Goal: Information Seeking & Learning: Learn about a topic

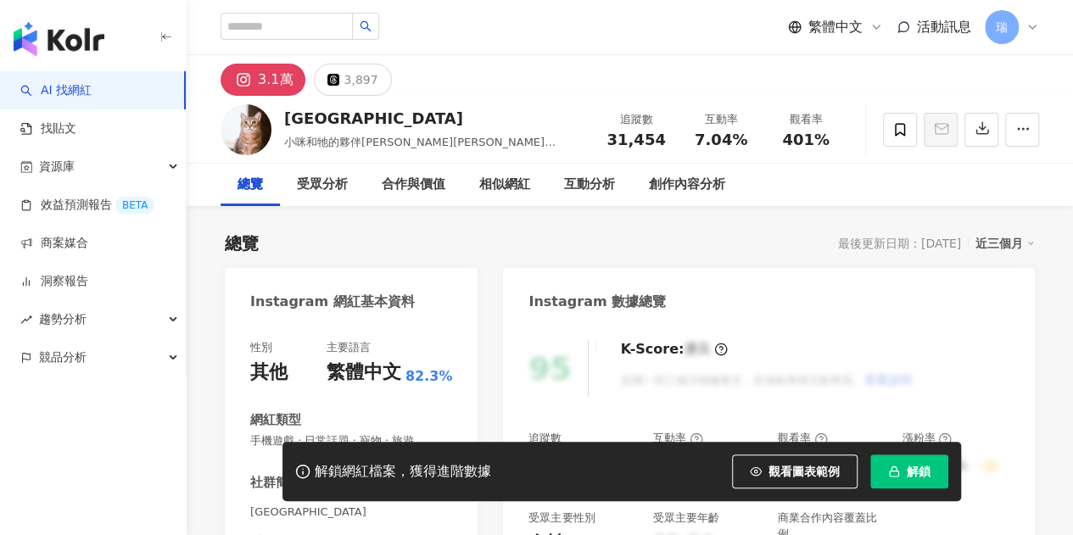
click at [918, 478] on span "解鎖" at bounding box center [919, 472] width 24 height 14
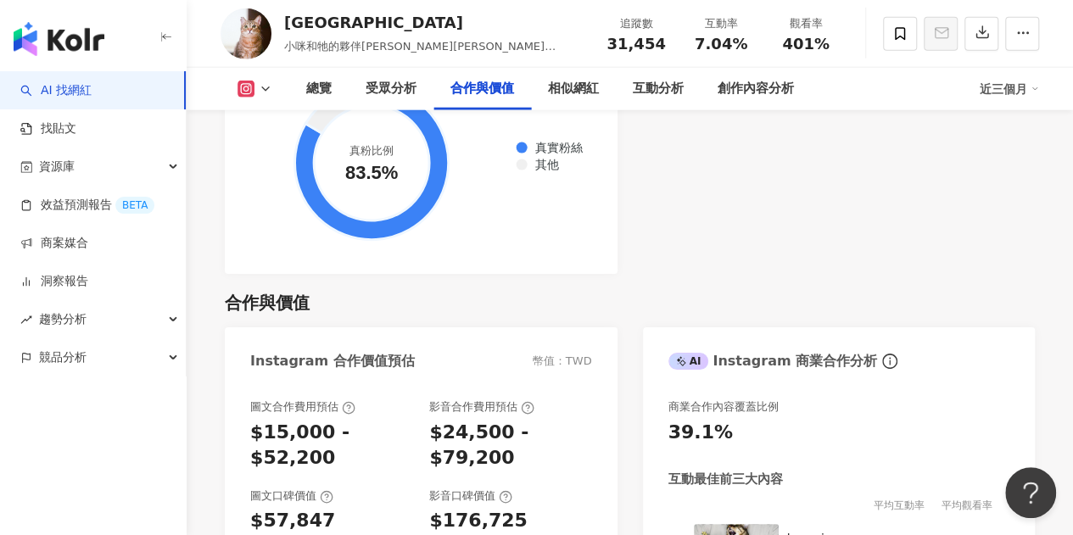
scroll to position [2309, 0]
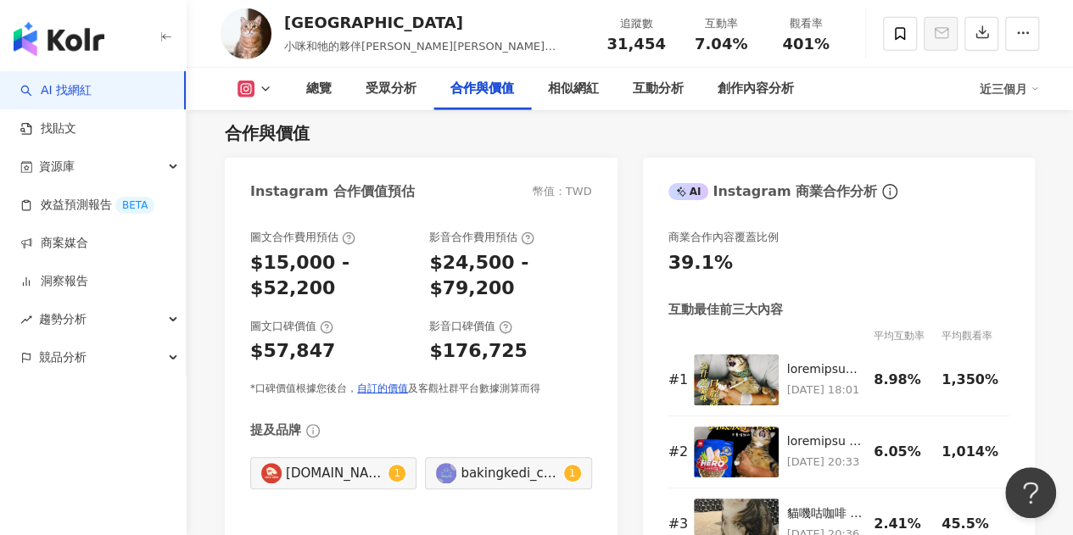
click at [60, 89] on link "AI 找網紅" at bounding box center [55, 90] width 71 height 17
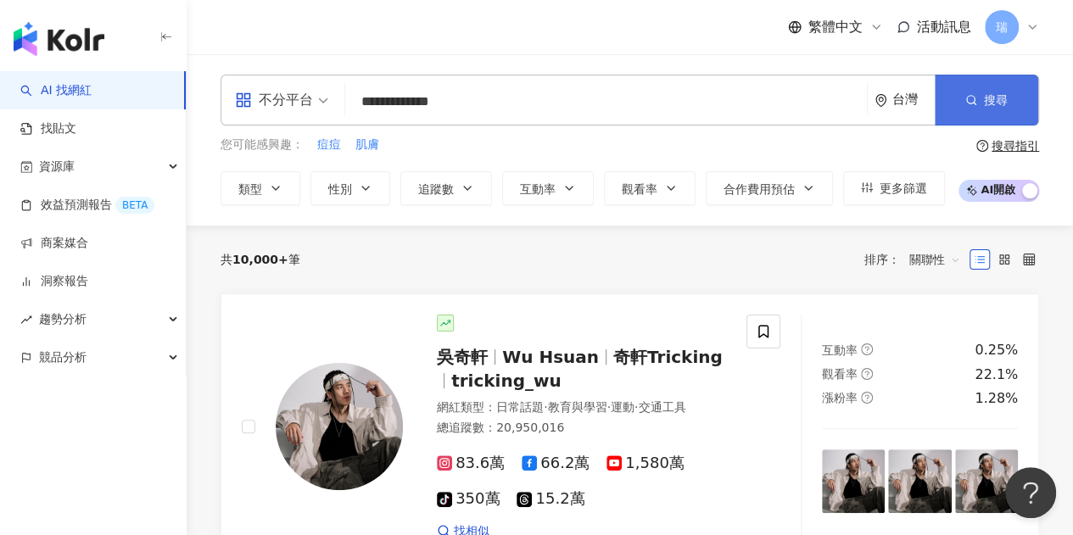
type input "**********"
click at [953, 108] on button "搜尋" at bounding box center [986, 100] width 103 height 51
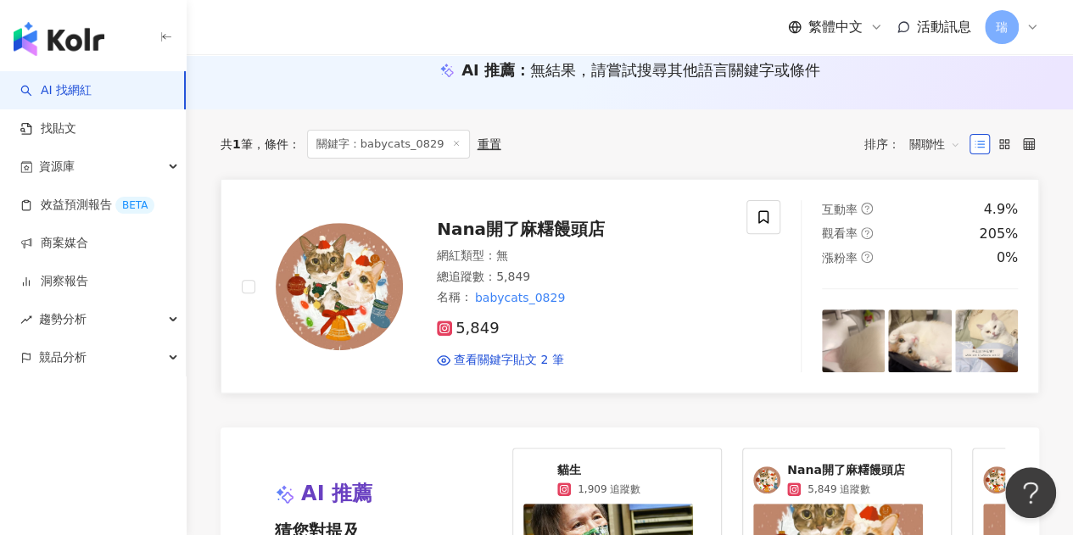
scroll to position [170, 0]
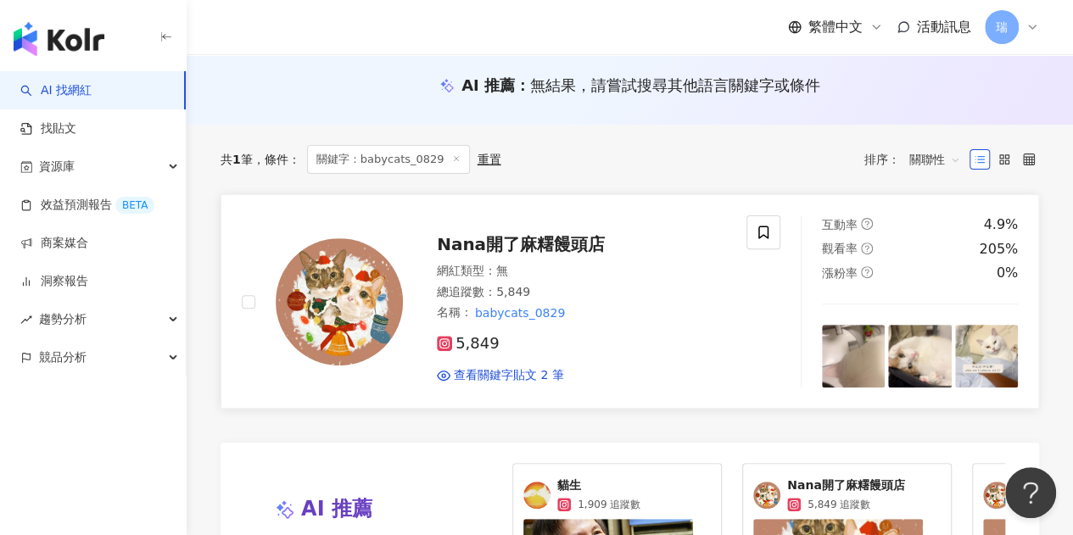
click at [538, 247] on span "Nana開了麻糬饅頭店" at bounding box center [521, 244] width 168 height 20
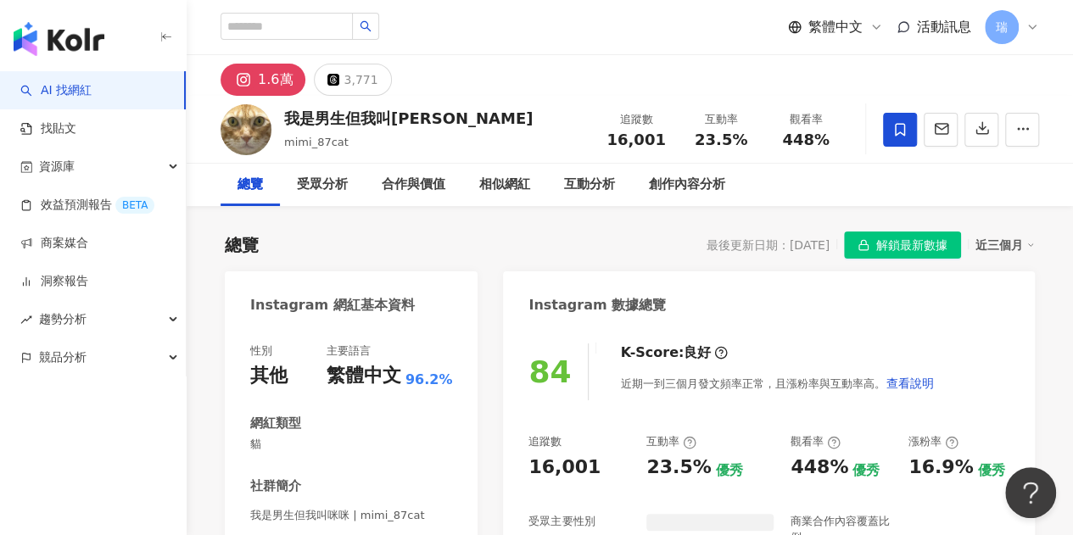
scroll to position [103, 0]
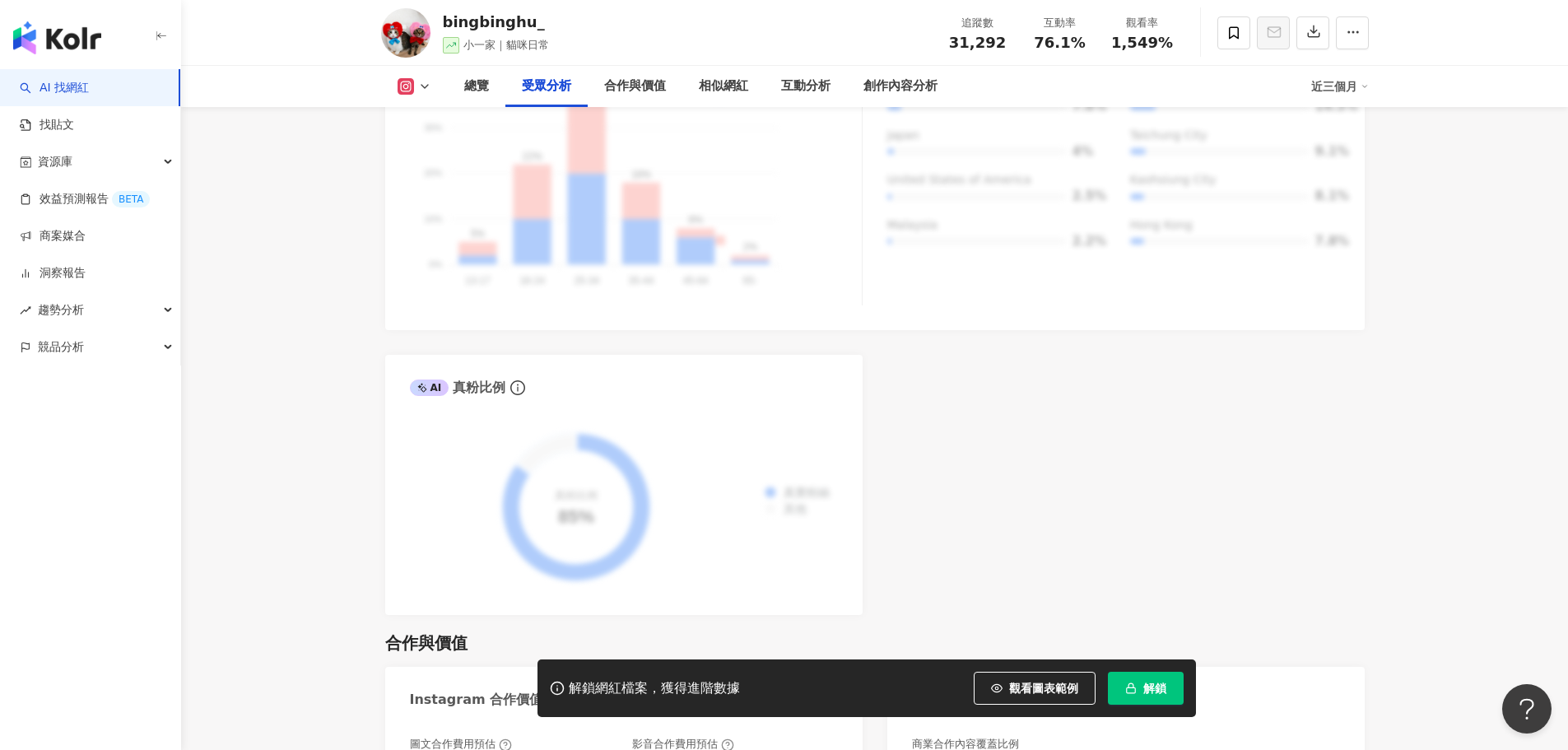
scroll to position [1747, 0]
